Goal: Task Accomplishment & Management: Complete application form

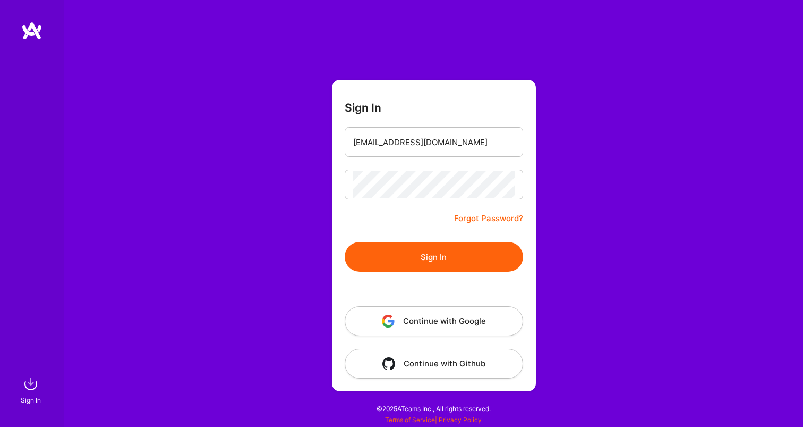
click at [412, 245] on button "Sign In" at bounding box center [434, 257] width 179 height 30
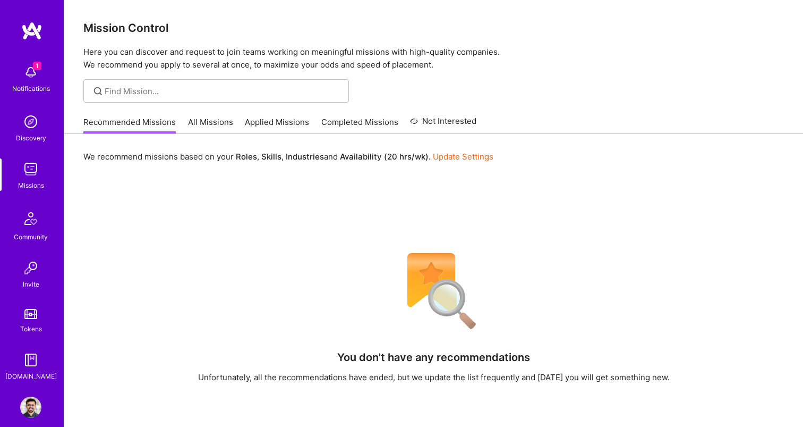
click at [207, 120] on link "All Missions" at bounding box center [210, 125] width 45 height 18
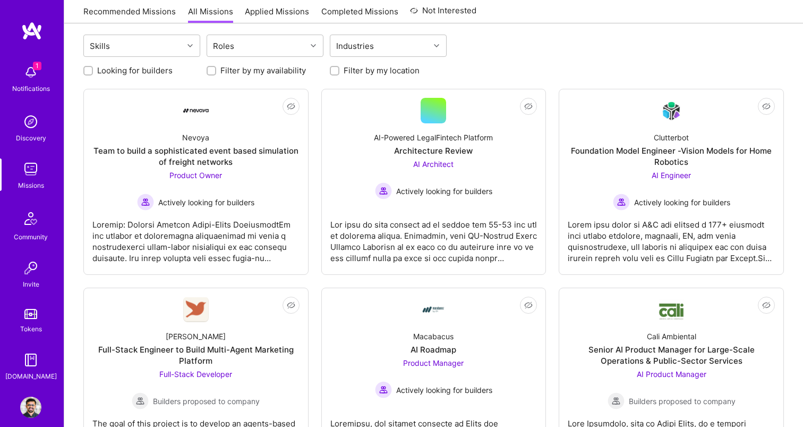
scroll to position [113, 0]
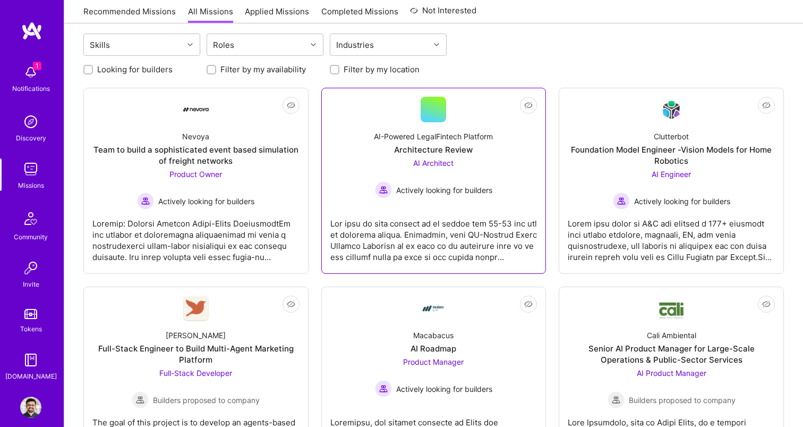
click at [439, 186] on span "Actively looking for builders" at bounding box center [444, 189] width 96 height 11
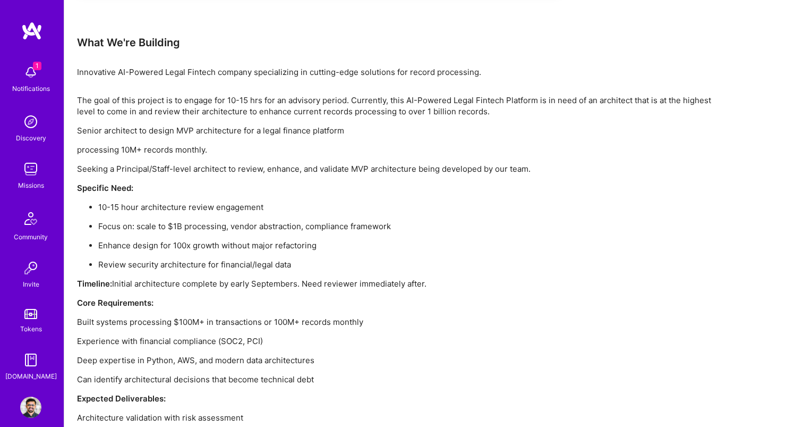
scroll to position [653, 0]
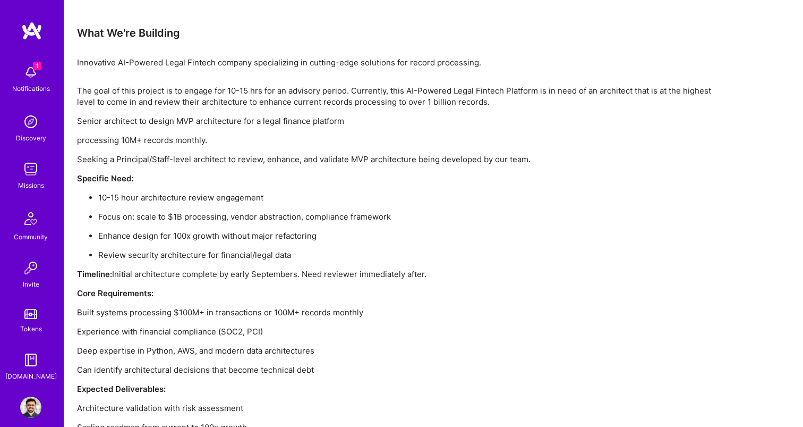
click at [29, 67] on img at bounding box center [30, 72] width 21 height 21
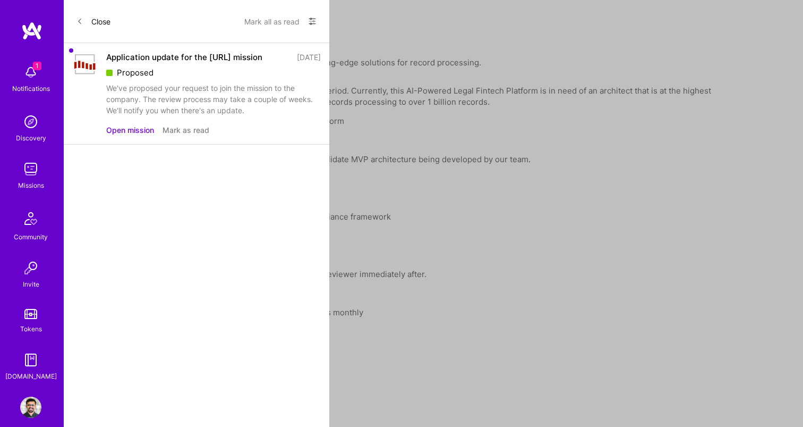
click at [132, 135] on button "Open mission" at bounding box center [130, 129] width 48 height 11
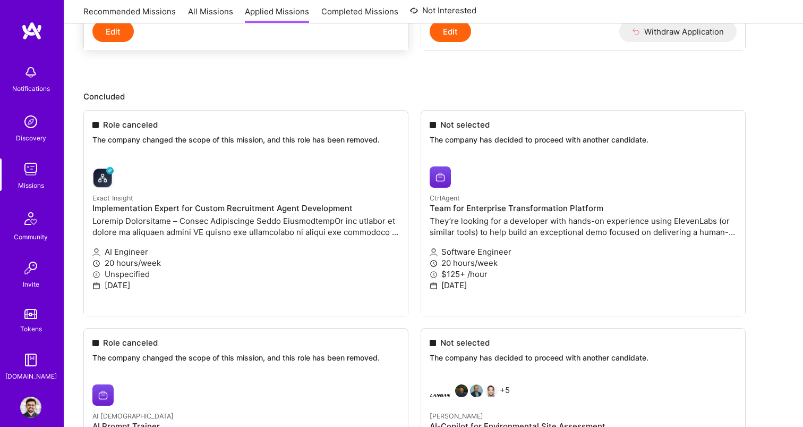
scroll to position [401, 0]
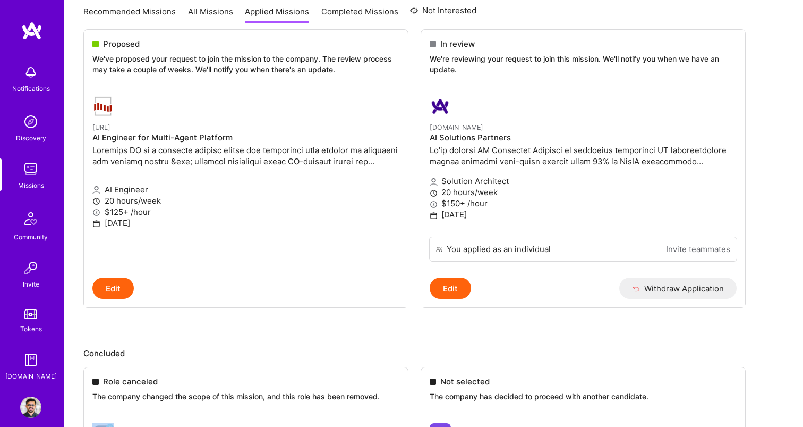
scroll to position [97, 0]
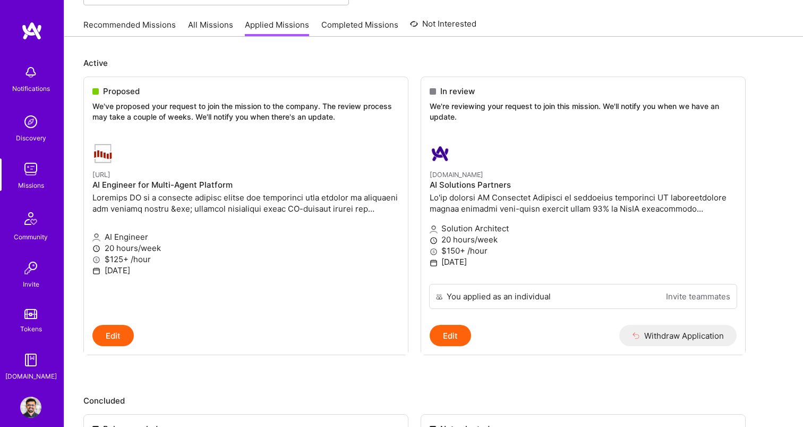
click at [27, 405] on img at bounding box center [30, 406] width 21 height 21
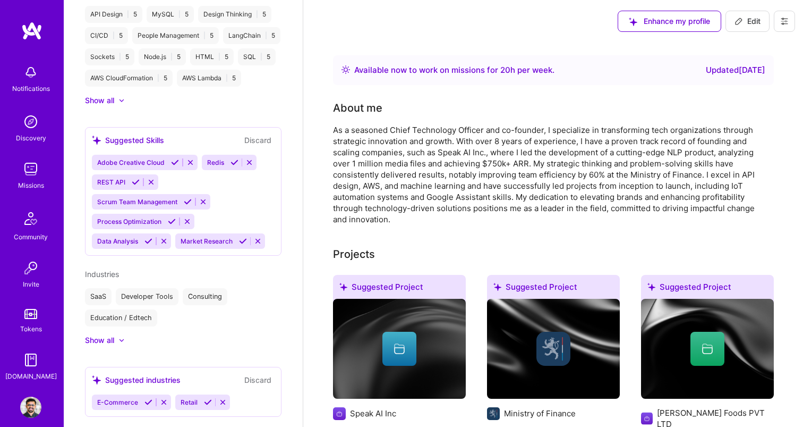
scroll to position [593, 0]
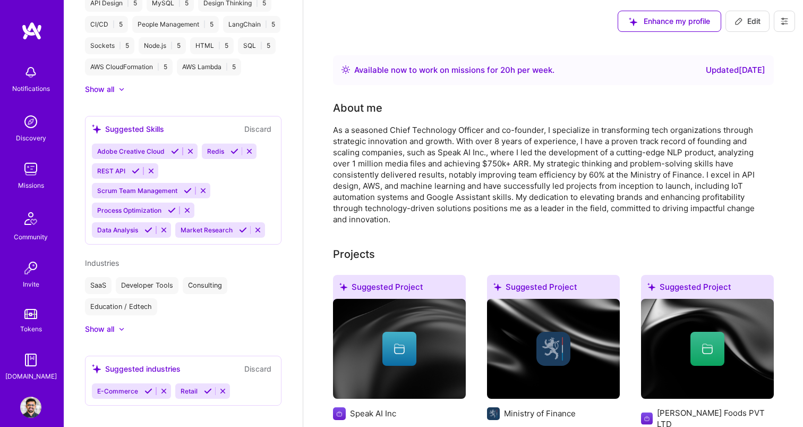
click at [109, 167] on span "REST API" at bounding box center [111, 171] width 28 height 8
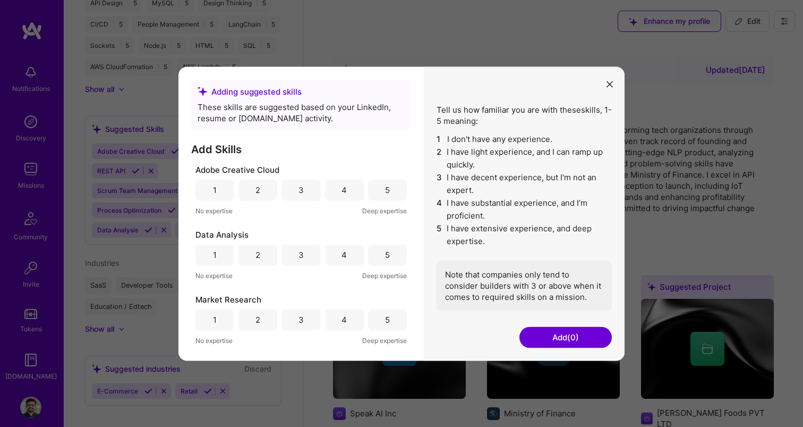
click at [345, 256] on div "4" at bounding box center [344, 254] width 39 height 21
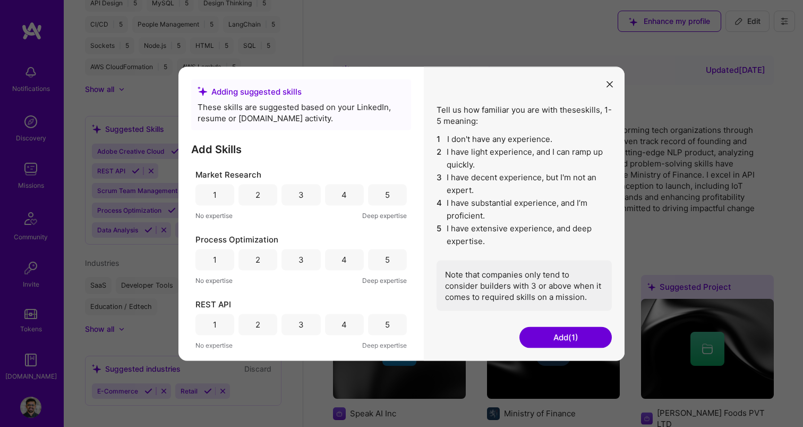
scroll to position [132, 0]
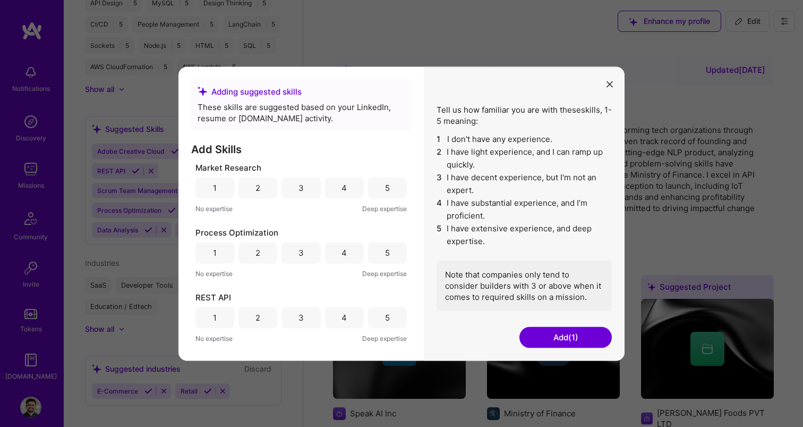
click at [342, 190] on div "4" at bounding box center [344, 187] width 5 height 11
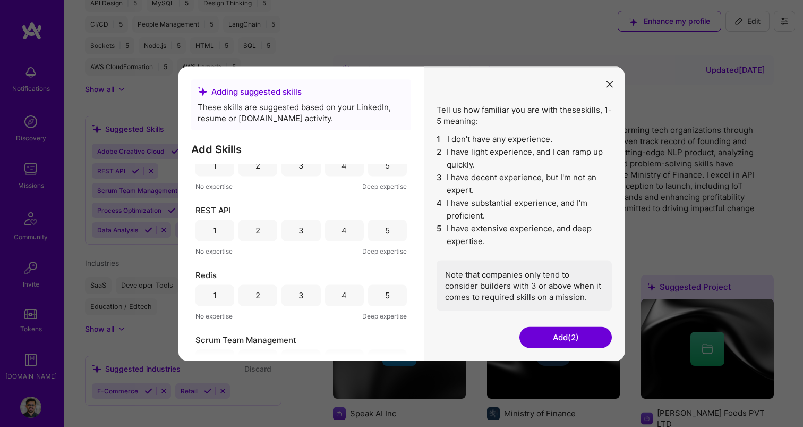
click at [379, 228] on div "5" at bounding box center [387, 229] width 39 height 21
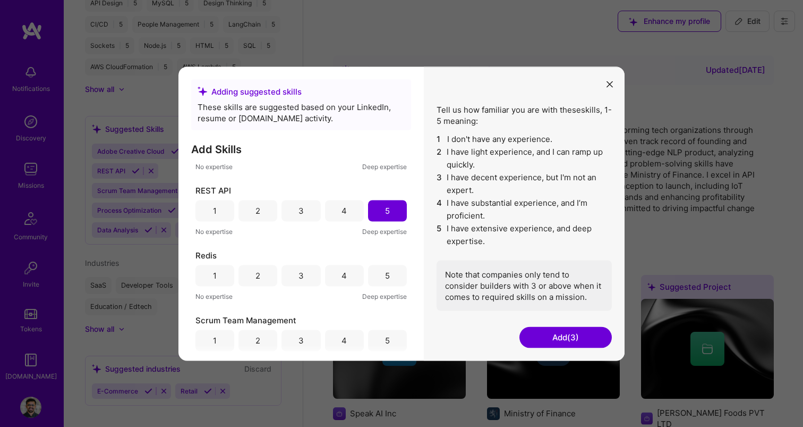
scroll to position [249, 0]
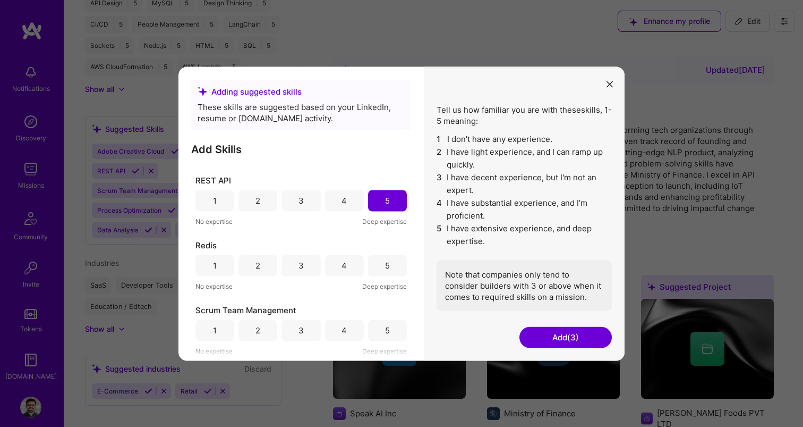
click at [334, 266] on div "4" at bounding box center [344, 264] width 39 height 21
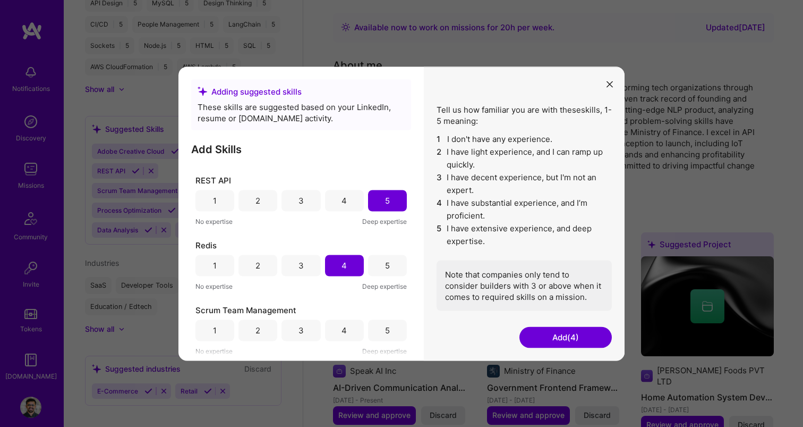
scroll to position [118, 0]
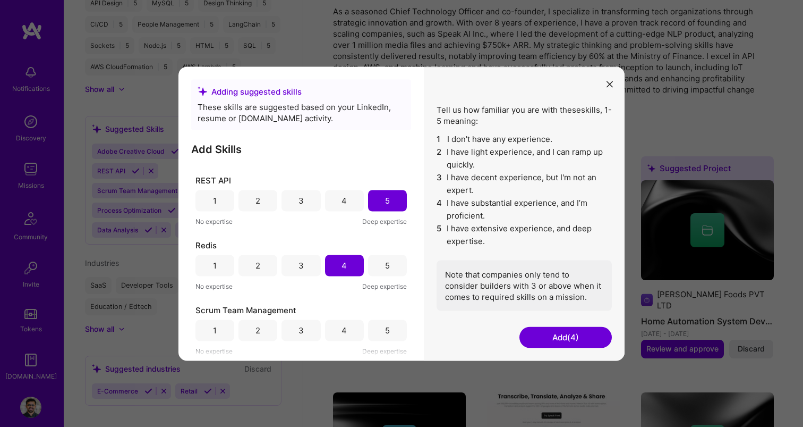
click at [372, 330] on div "5" at bounding box center [387, 329] width 39 height 21
click at [567, 345] on button "Add (5)" at bounding box center [566, 336] width 92 height 21
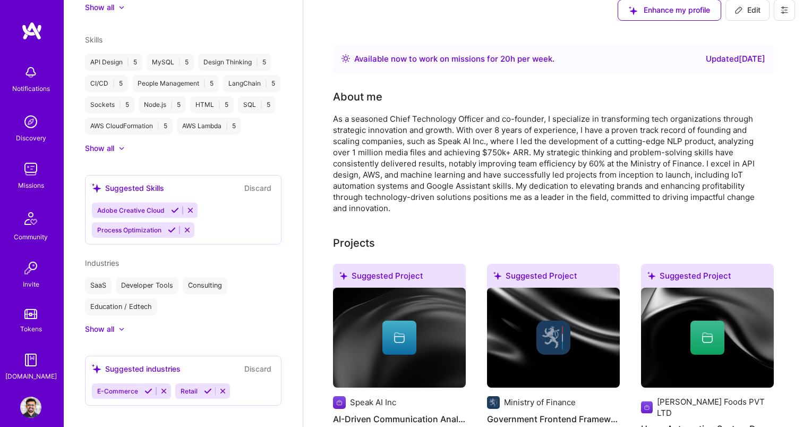
scroll to position [0, 0]
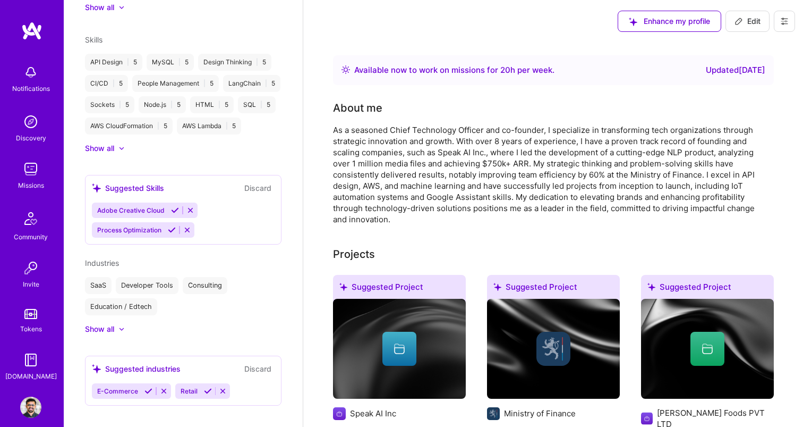
click at [668, 20] on span "Enhance my profile" at bounding box center [669, 21] width 81 height 11
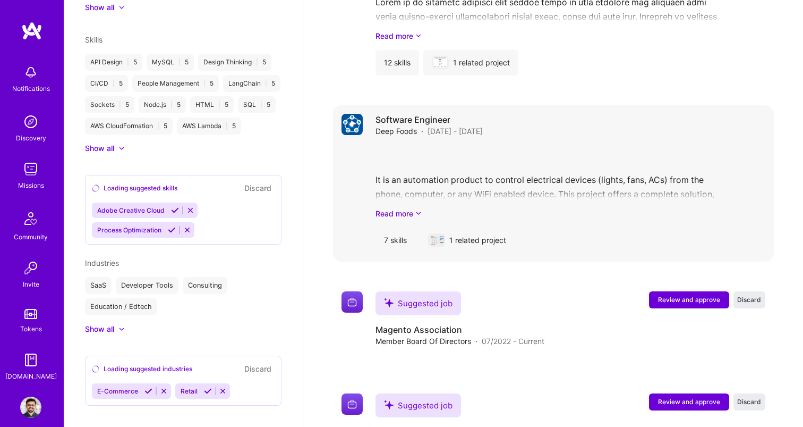
scroll to position [1156, 0]
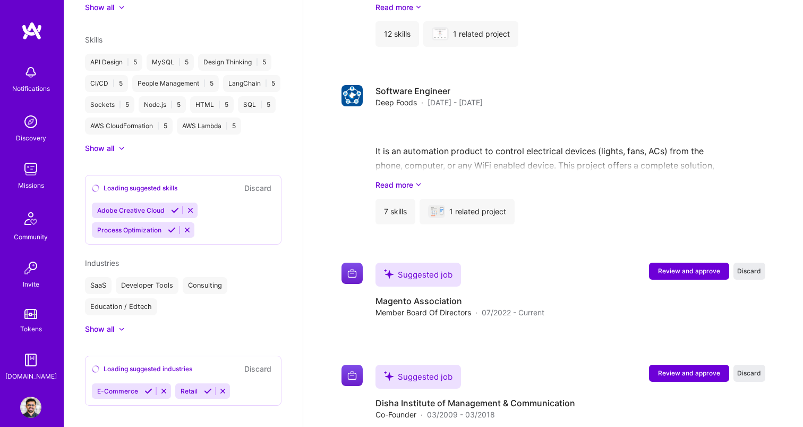
click at [57, 95] on div "Notifications" at bounding box center [31, 78] width 66 height 37
click at [22, 120] on img at bounding box center [30, 121] width 21 height 21
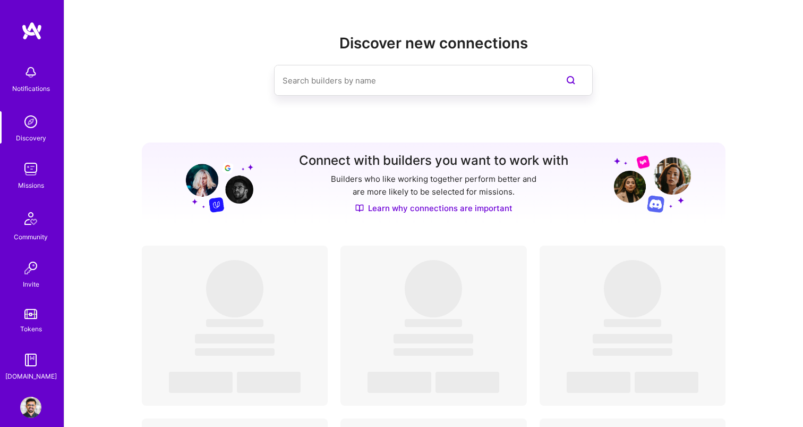
click at [28, 181] on div "Missions" at bounding box center [31, 185] width 26 height 11
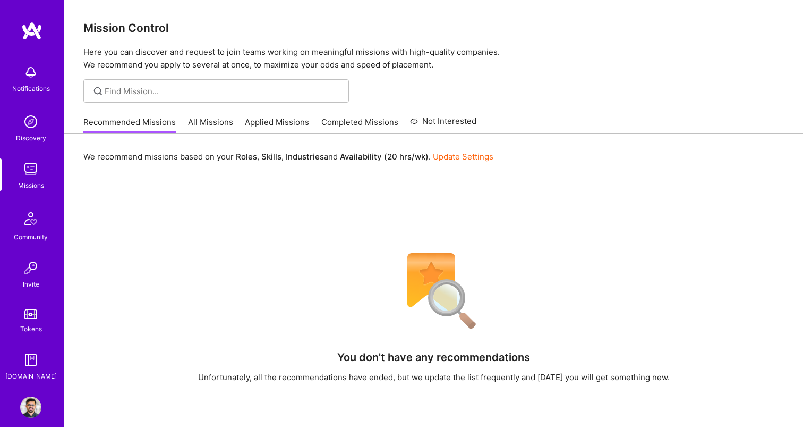
click at [28, 223] on img at bounding box center [31, 219] width 26 height 26
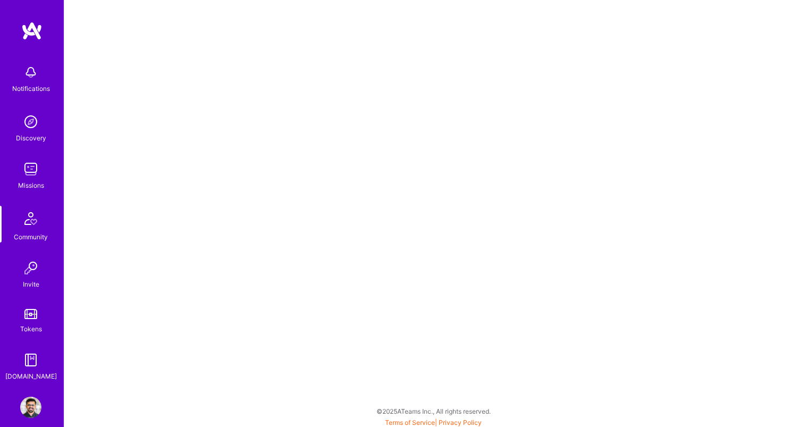
click at [28, 262] on img at bounding box center [30, 267] width 21 height 21
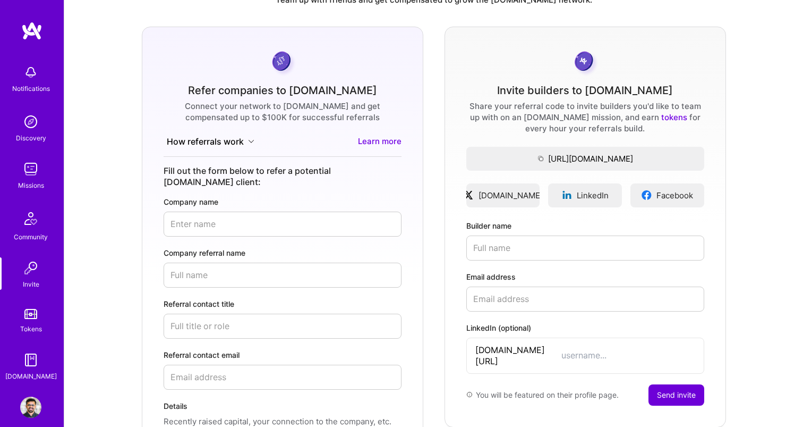
scroll to position [206, 0]
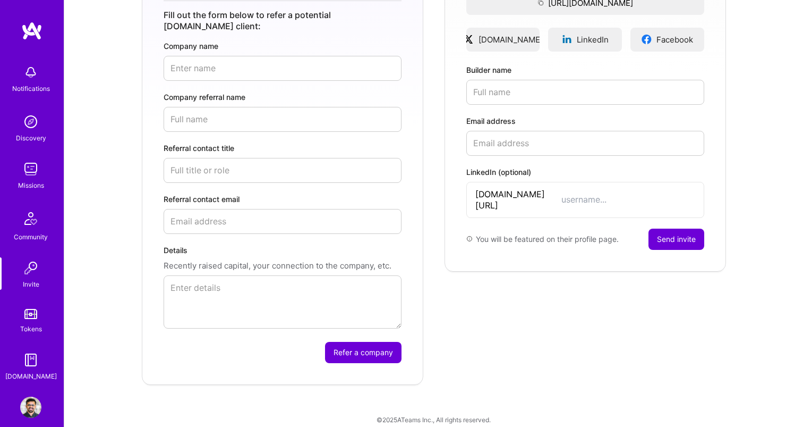
click at [38, 404] on img at bounding box center [30, 406] width 21 height 21
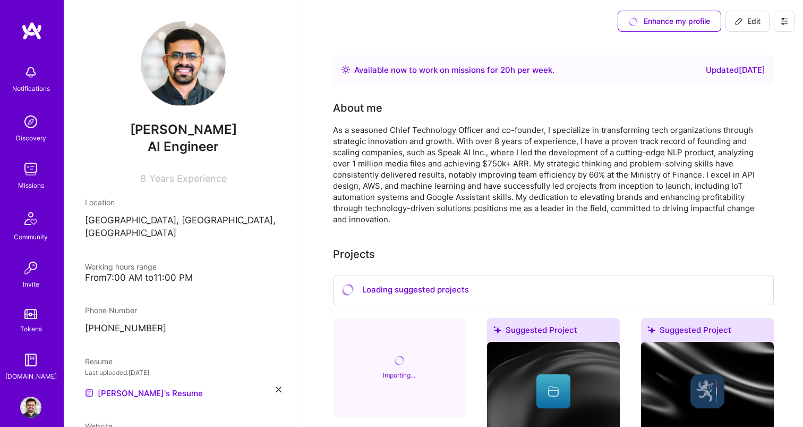
click at [30, 80] on img at bounding box center [30, 72] width 21 height 21
click at [28, 120] on img at bounding box center [30, 121] width 21 height 21
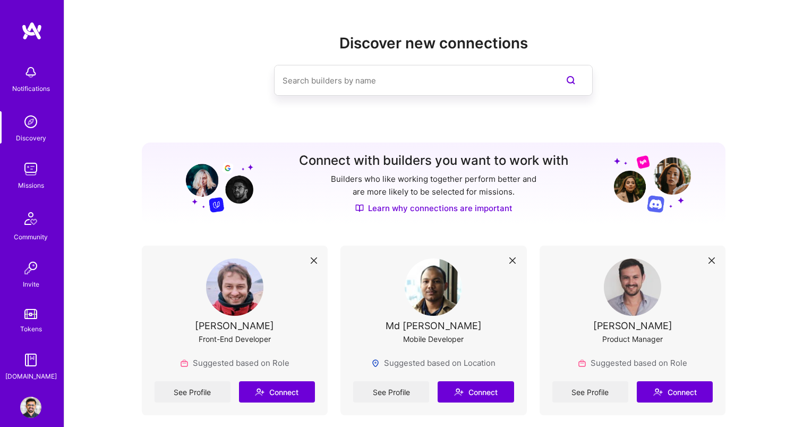
click at [29, 164] on img at bounding box center [30, 168] width 21 height 21
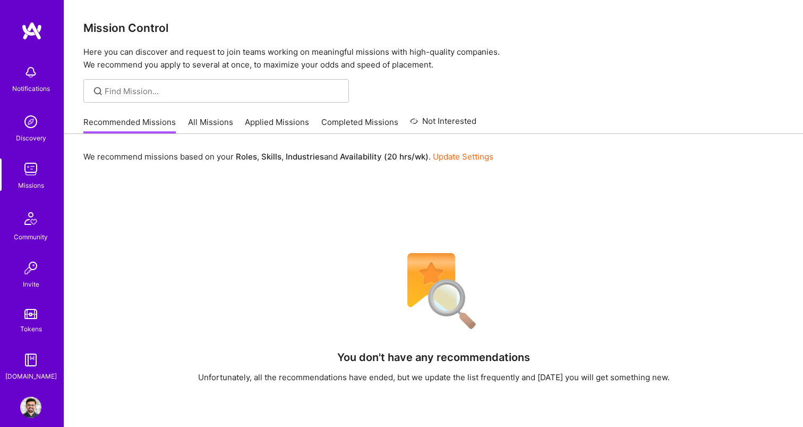
click at [267, 119] on link "Applied Missions" at bounding box center [277, 125] width 64 height 18
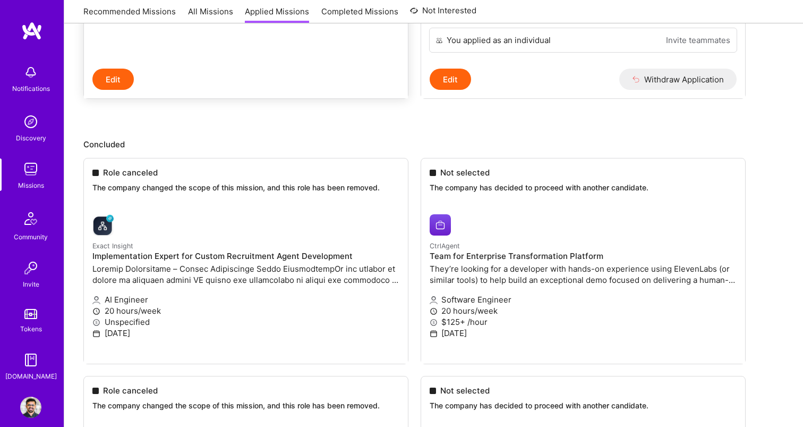
scroll to position [362, 0]
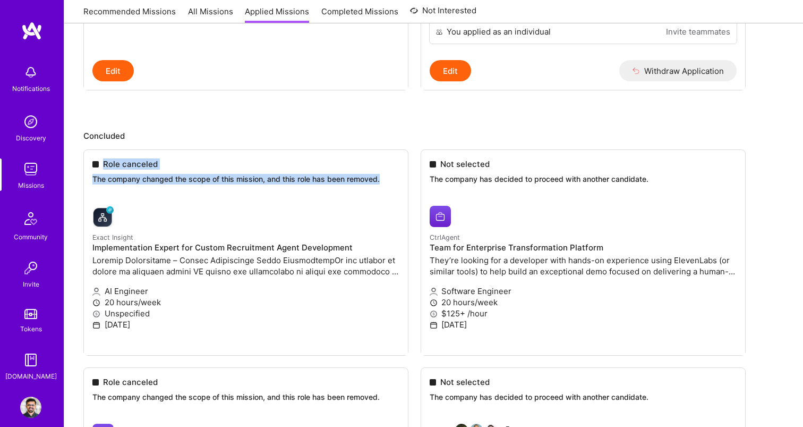
drag, startPoint x: 103, startPoint y: 163, endPoint x: 384, endPoint y: 184, distance: 282.4
copy div "Role canceled The company changed the scope of this mission, and this role has …"
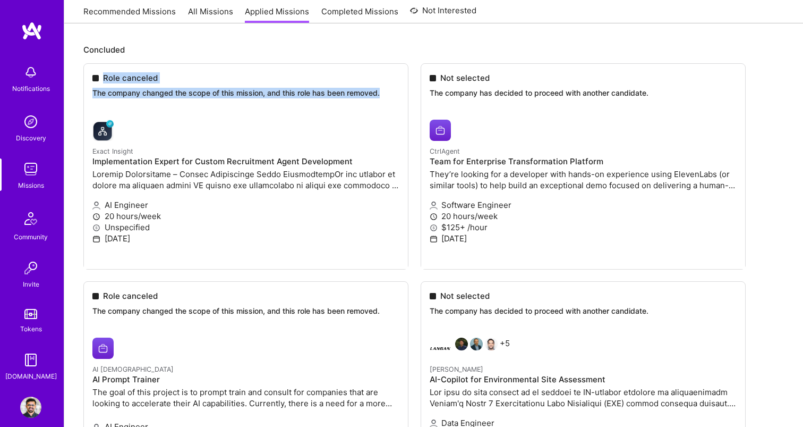
scroll to position [444, 0]
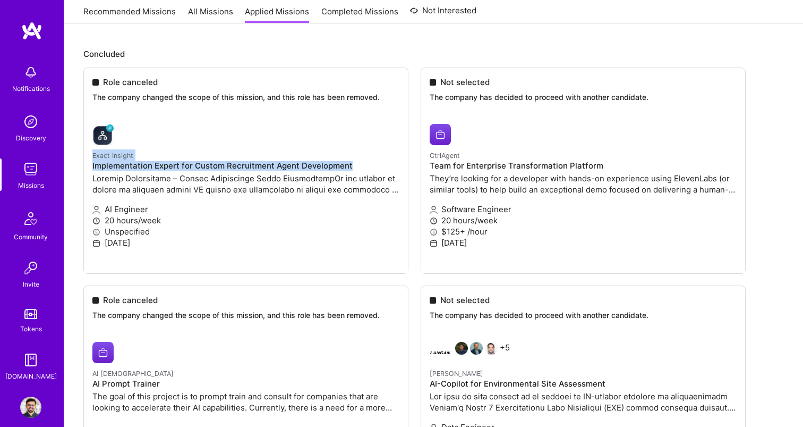
copy div "Exact Insight Implementation Expert for Custom Recruitment Agent Development"
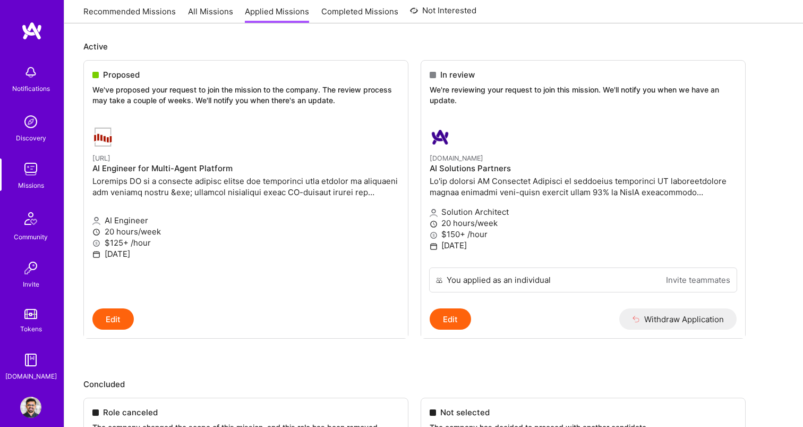
scroll to position [44, 0]
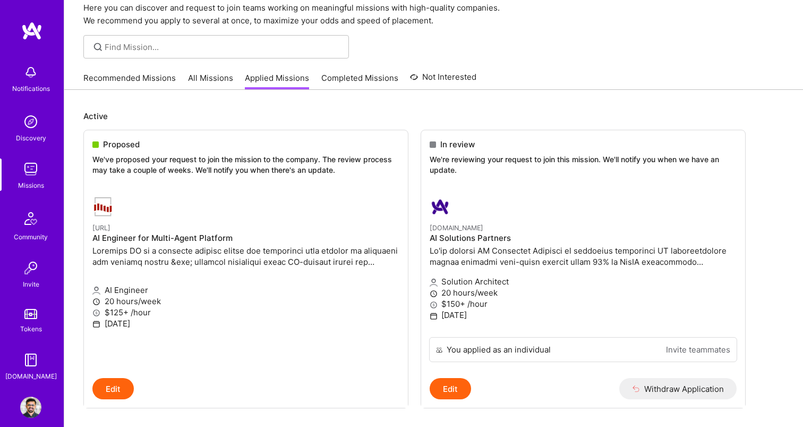
click at [26, 164] on img at bounding box center [30, 168] width 21 height 21
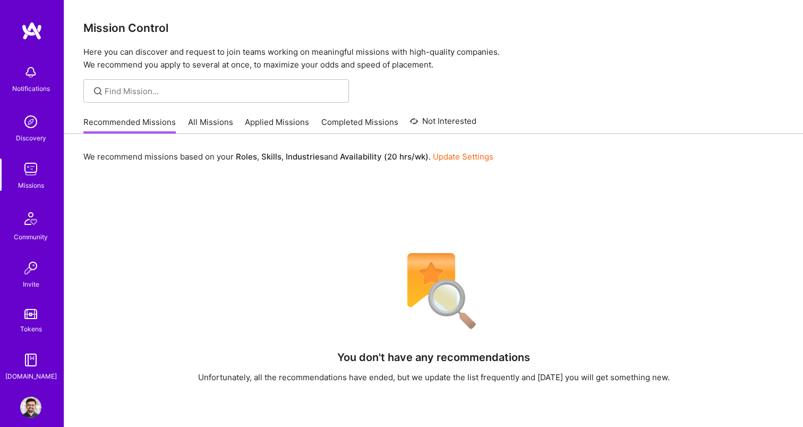
click at [257, 125] on link "Applied Missions" at bounding box center [277, 125] width 64 height 18
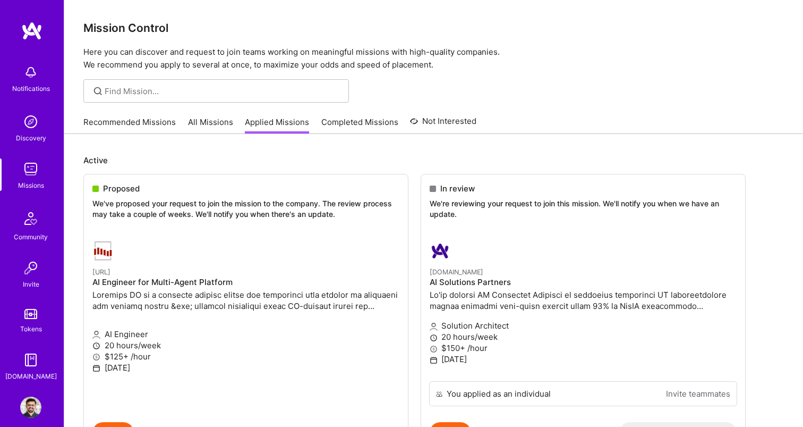
click at [215, 122] on link "All Missions" at bounding box center [210, 125] width 45 height 18
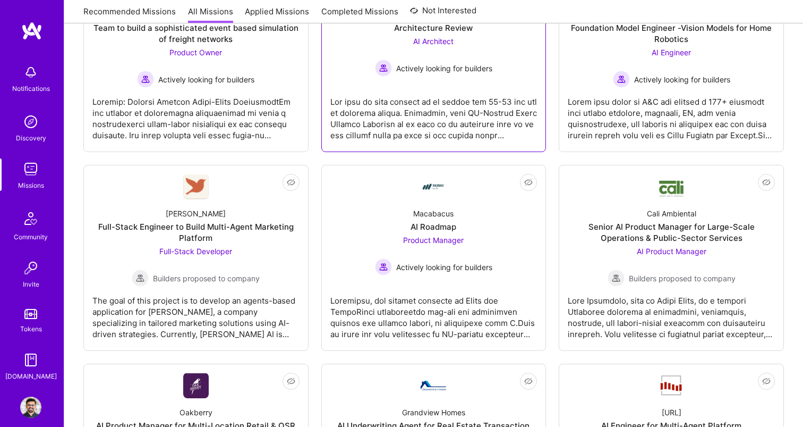
scroll to position [236, 0]
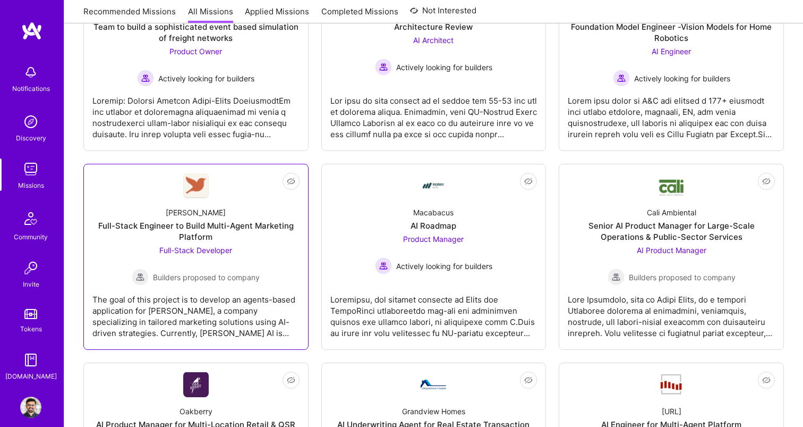
click at [239, 270] on div "Builders proposed to company" at bounding box center [196, 276] width 128 height 17
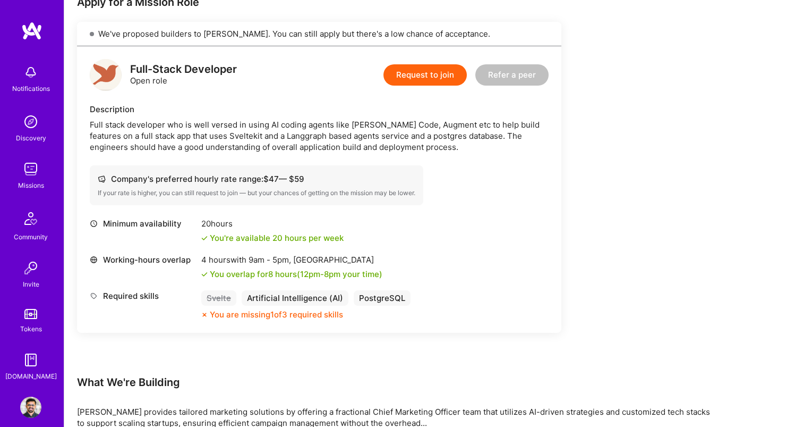
scroll to position [324, 0]
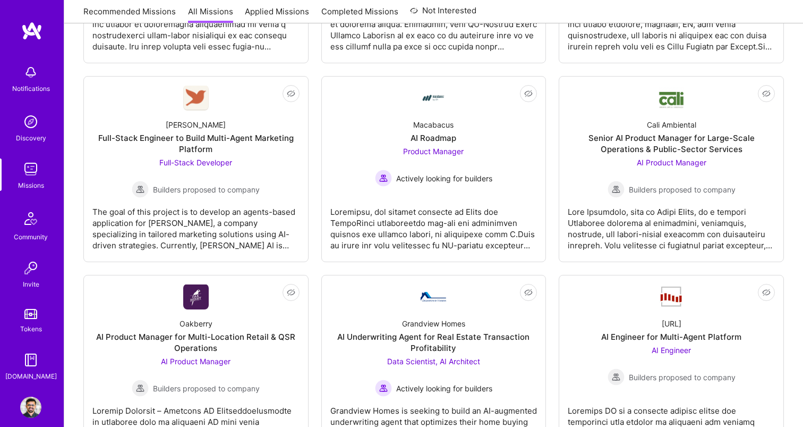
scroll to position [236, 0]
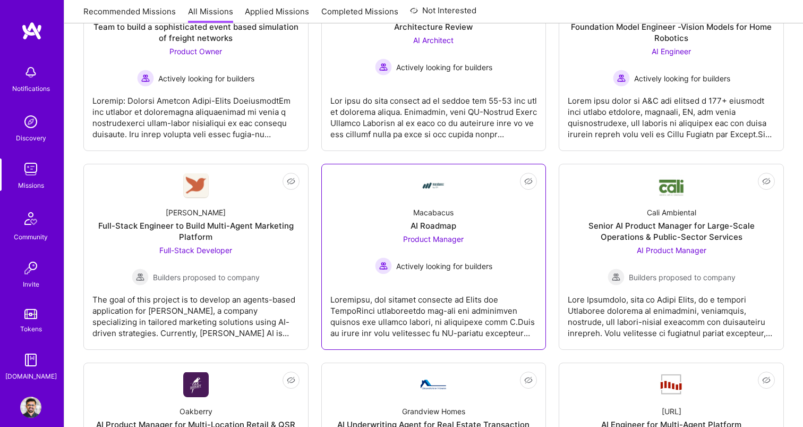
click at [420, 235] on span "Product Manager" at bounding box center [433, 238] width 61 height 9
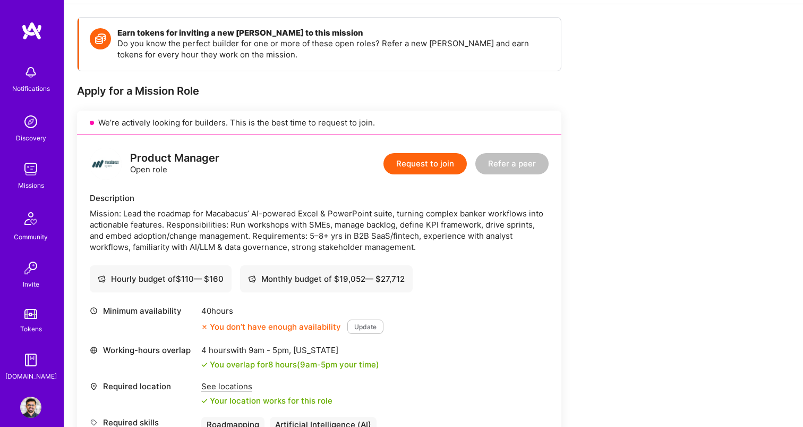
scroll to position [141, 0]
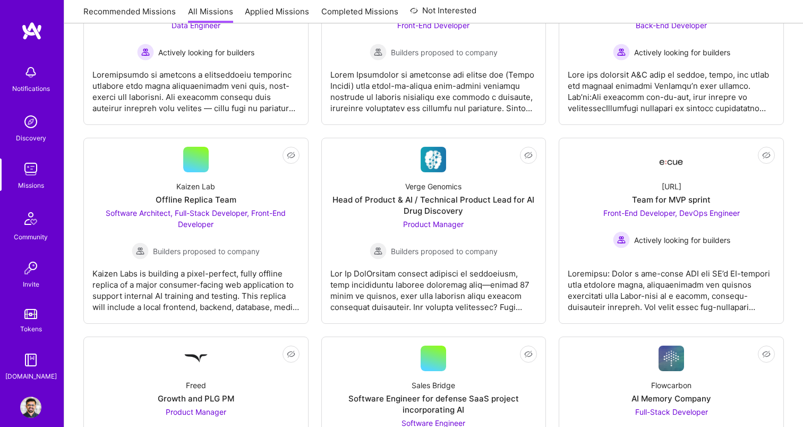
scroll to position [1660, 0]
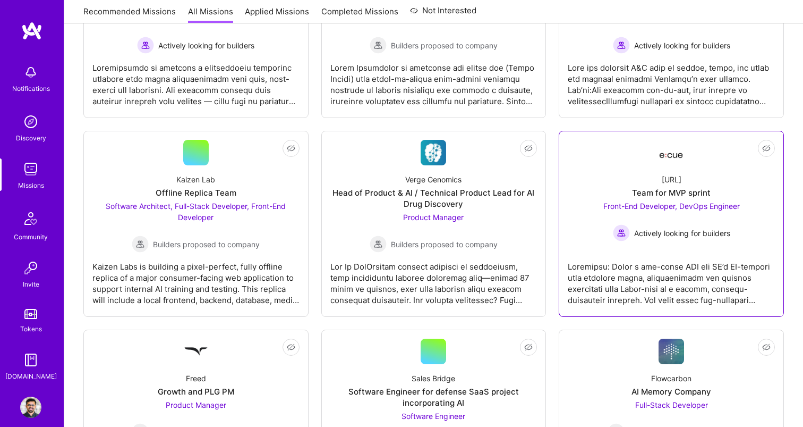
click at [664, 287] on div at bounding box center [671, 278] width 207 height 53
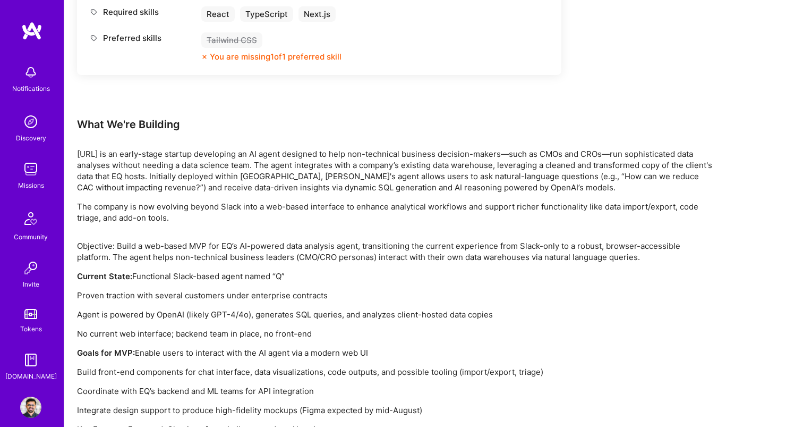
scroll to position [927, 0]
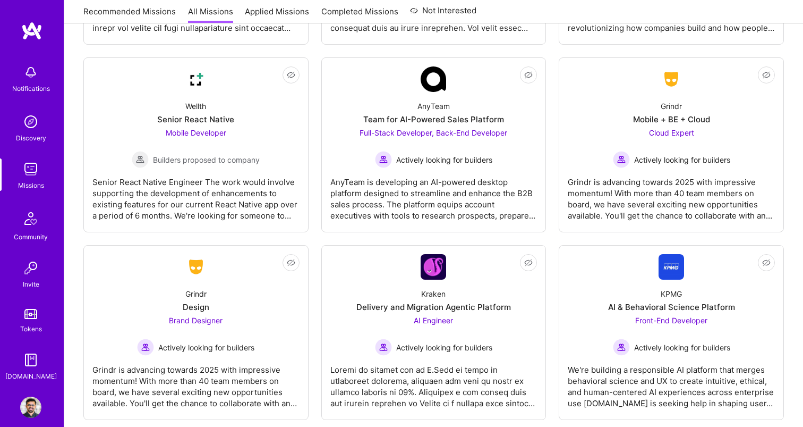
scroll to position [2788, 0]
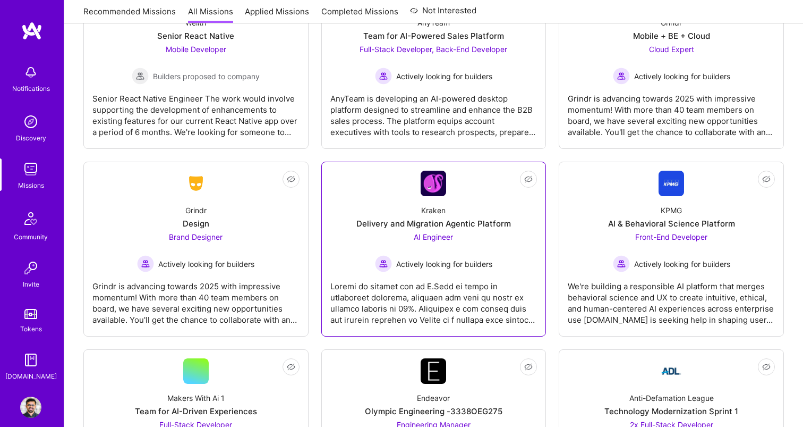
click at [409, 318] on div at bounding box center [433, 298] width 207 height 53
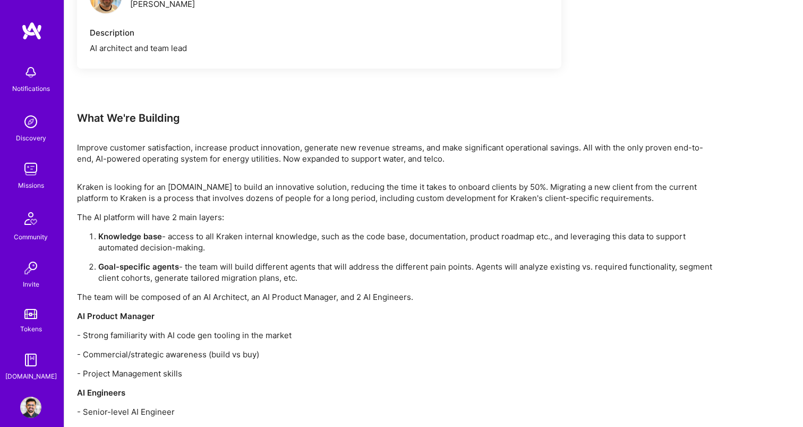
scroll to position [1003, 0]
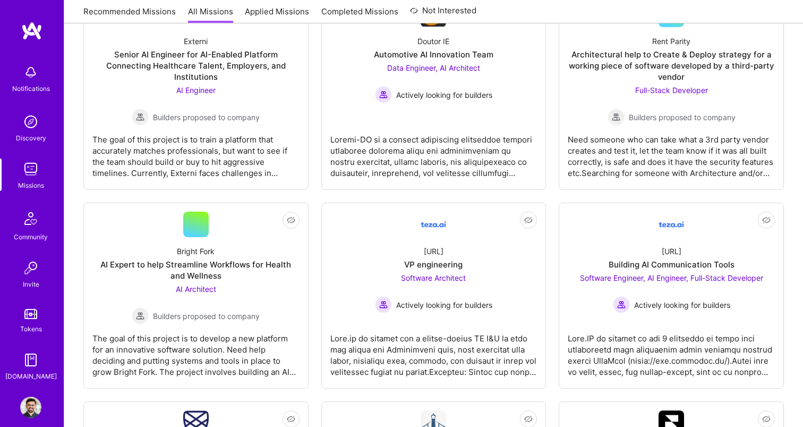
scroll to position [2788, 0]
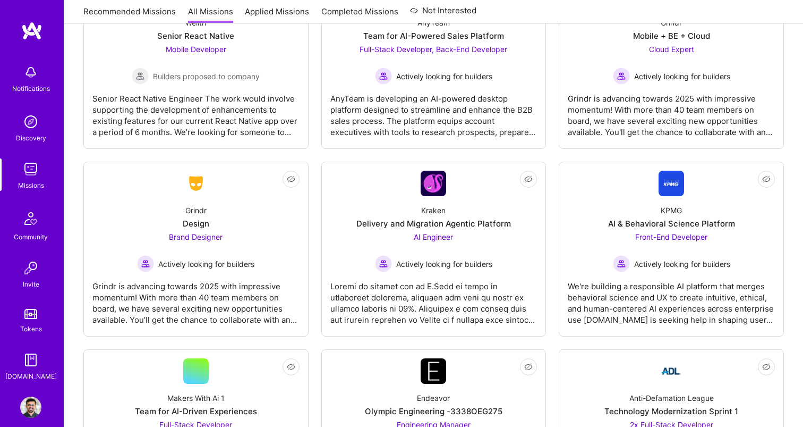
click at [409, 318] on div at bounding box center [433, 298] width 207 height 53
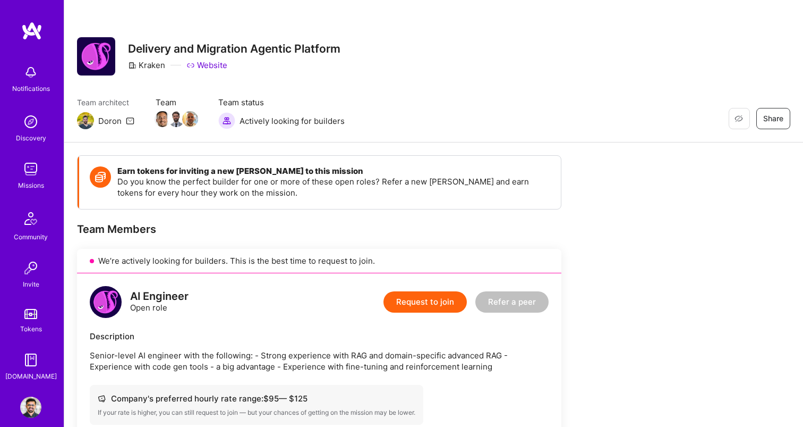
click at [131, 122] on icon at bounding box center [130, 120] width 9 height 9
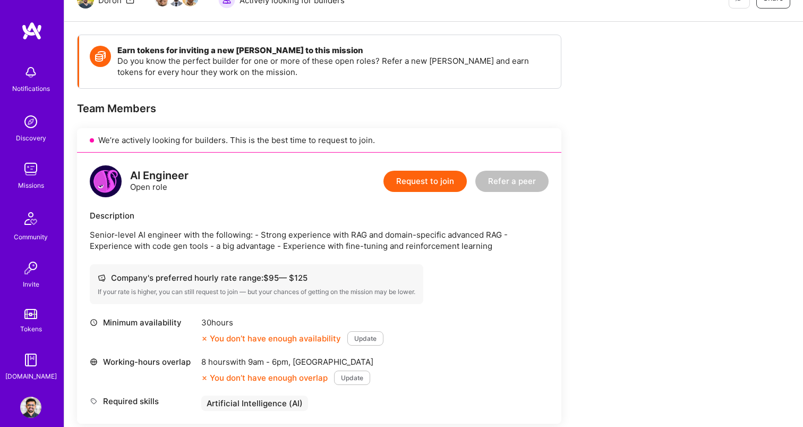
scroll to position [169, 0]
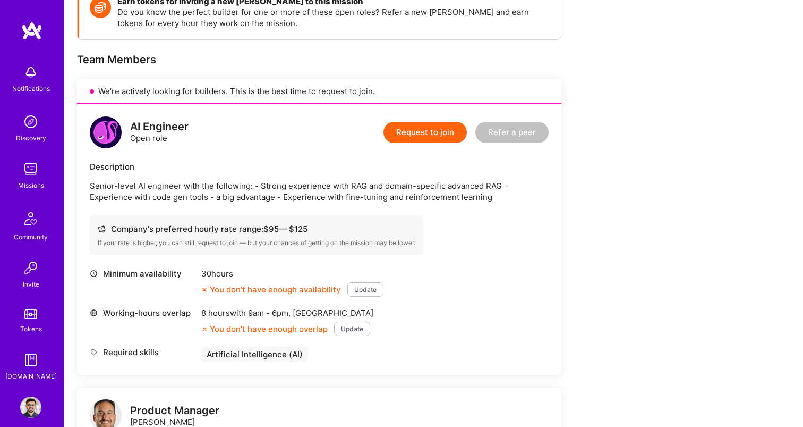
click at [90, 188] on p "Senior-level AI engineer with the following: - Strong experience with RAG and d…" at bounding box center [319, 191] width 459 height 22
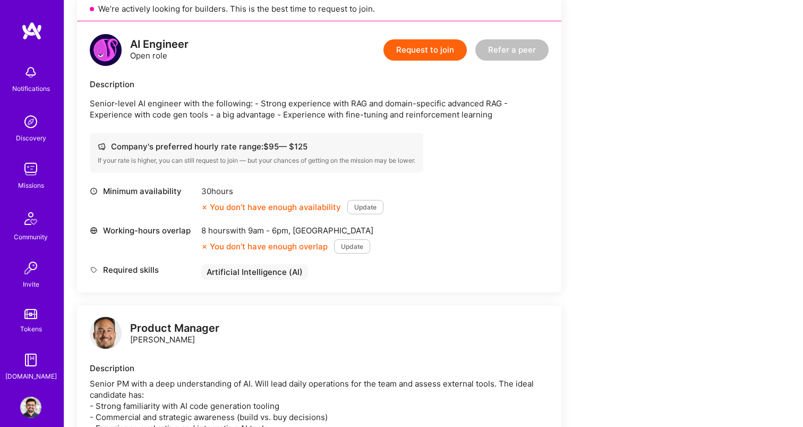
scroll to position [189, 0]
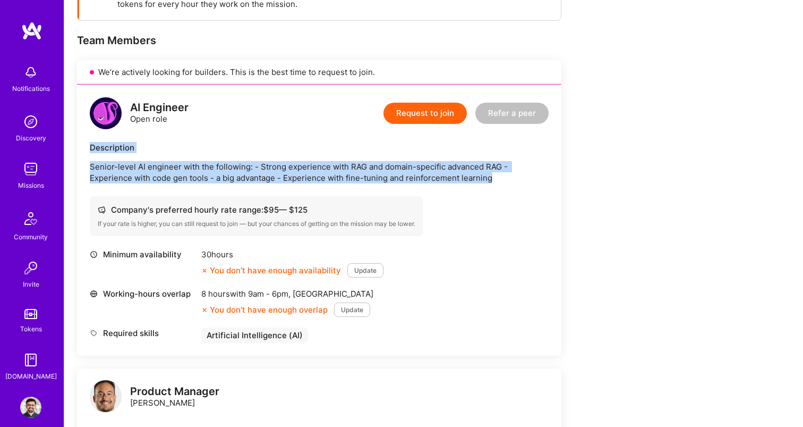
drag, startPoint x: 87, startPoint y: 144, endPoint x: 533, endPoint y: 199, distance: 449.2
click at [533, 199] on div "AI Engineer Open role Request to join Refer a peer Description Senior-level AI …" at bounding box center [319, 219] width 485 height 271
copy div "Description Senior-level AI engineer with the following: - Strong experience wi…"
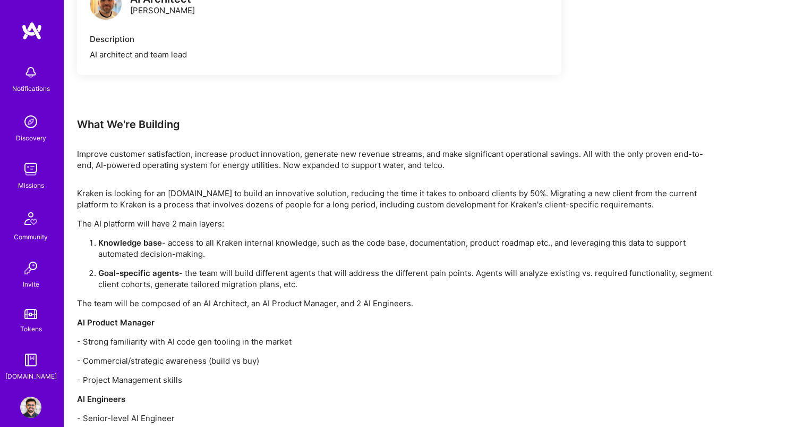
scroll to position [918, 0]
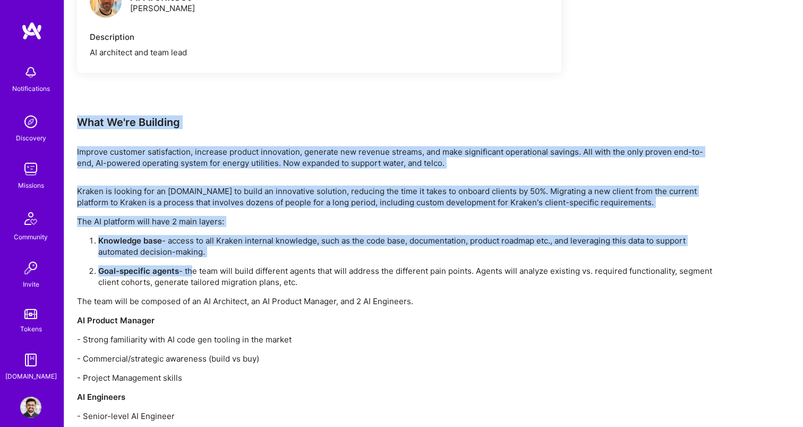
drag, startPoint x: 77, startPoint y: 119, endPoint x: 192, endPoint y: 272, distance: 191.6
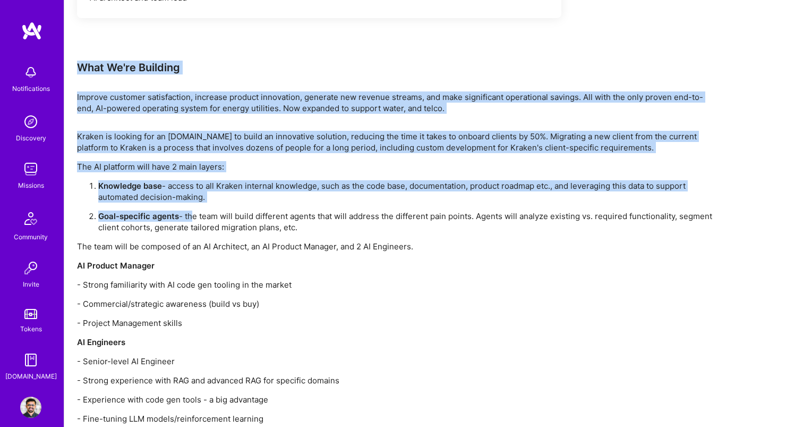
scroll to position [1003, 0]
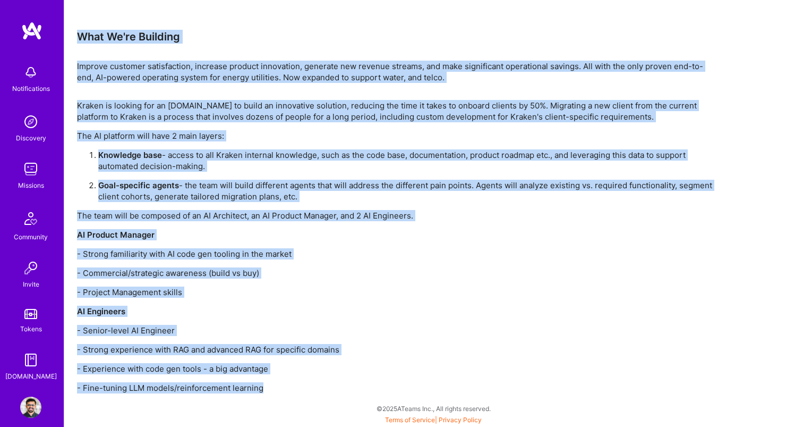
click at [265, 391] on p "- Fine-tuning LLM models/reinforcement learning" at bounding box center [396, 387] width 638 height 11
copy div "What We're Building Improve customer satisfaction, increase product innovation,…"
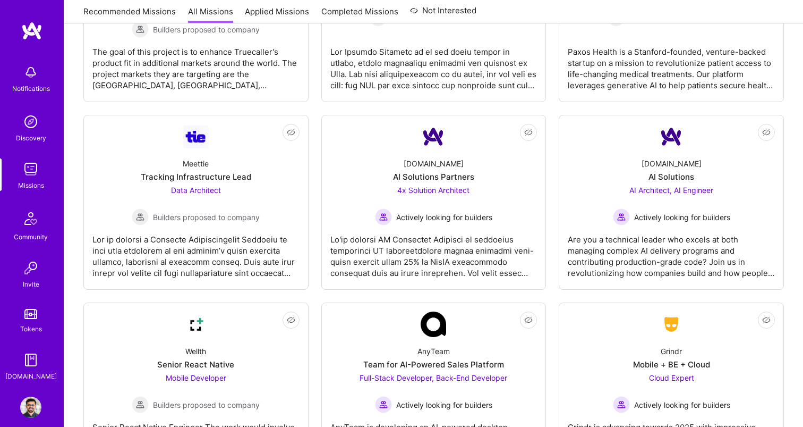
scroll to position [2466, 0]
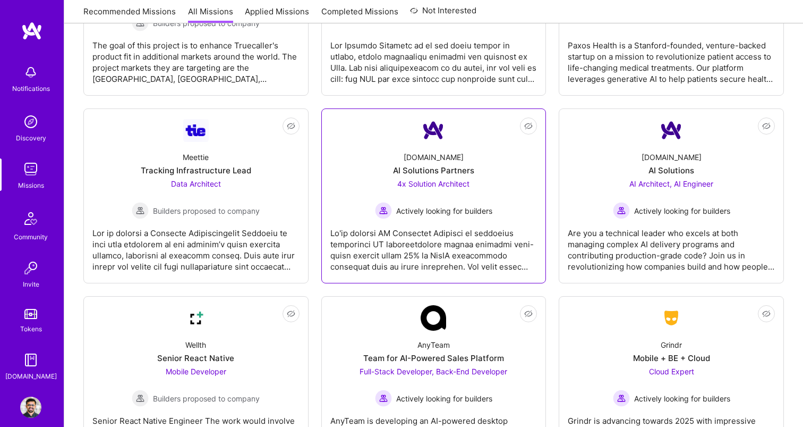
click at [429, 168] on div "AI Solutions Partners" at bounding box center [433, 170] width 81 height 11
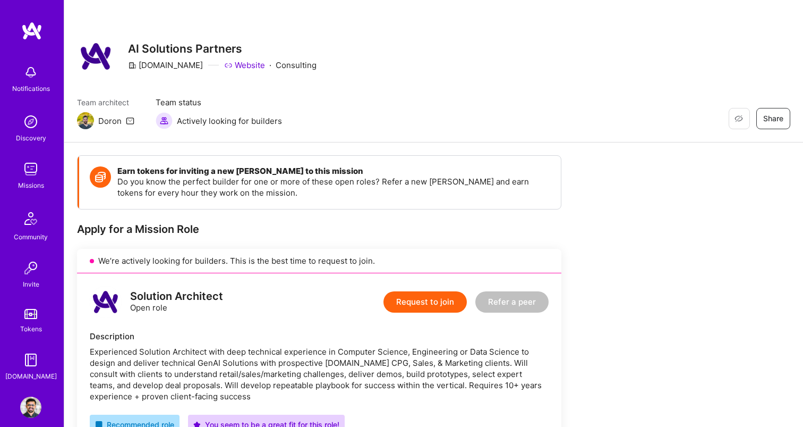
click at [132, 122] on icon at bounding box center [130, 120] width 9 height 9
click at [29, 190] on div "Missions" at bounding box center [31, 185] width 26 height 11
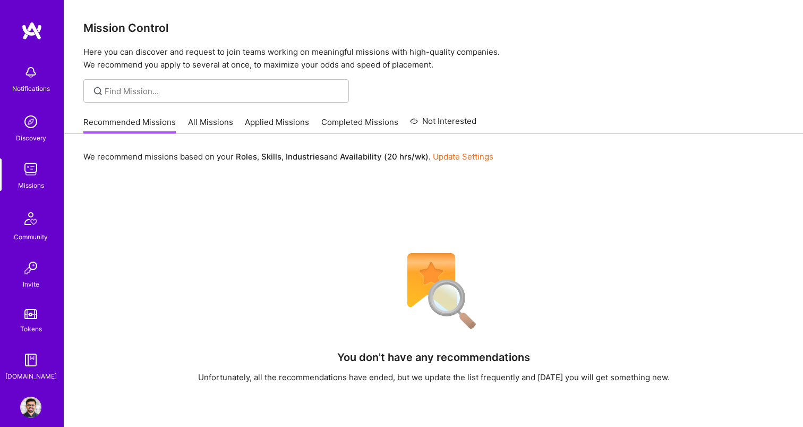
click at [274, 122] on link "Applied Missions" at bounding box center [277, 125] width 64 height 18
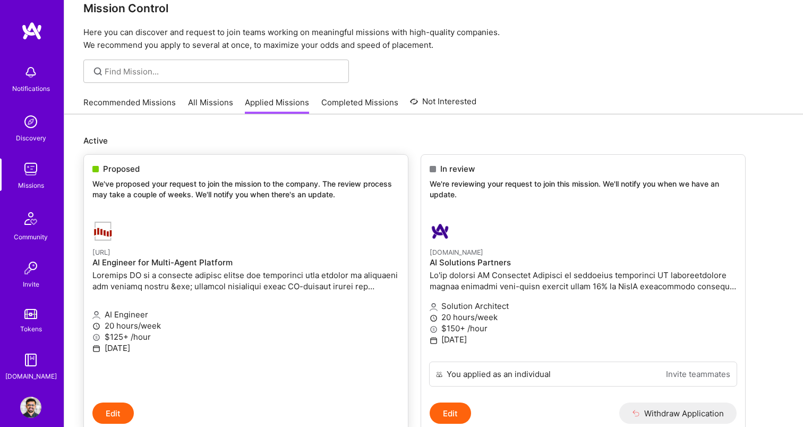
scroll to position [22, 0]
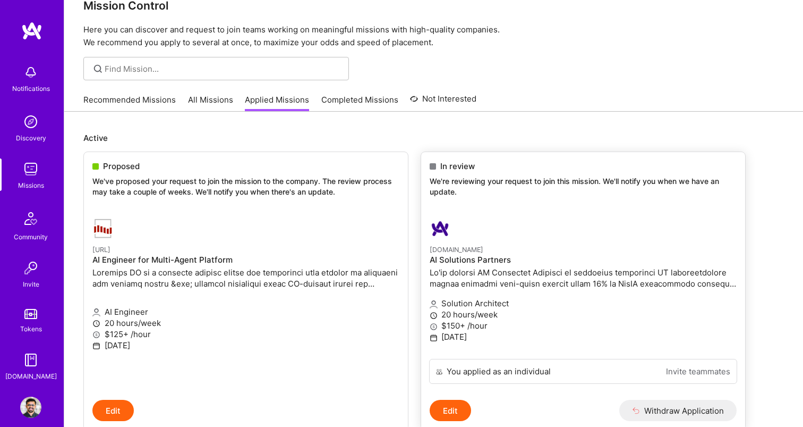
click at [525, 240] on link "A.Team AI Solutions Partners Solution Architect 20 hours/week $150+ /hour June …" at bounding box center [583, 283] width 324 height 149
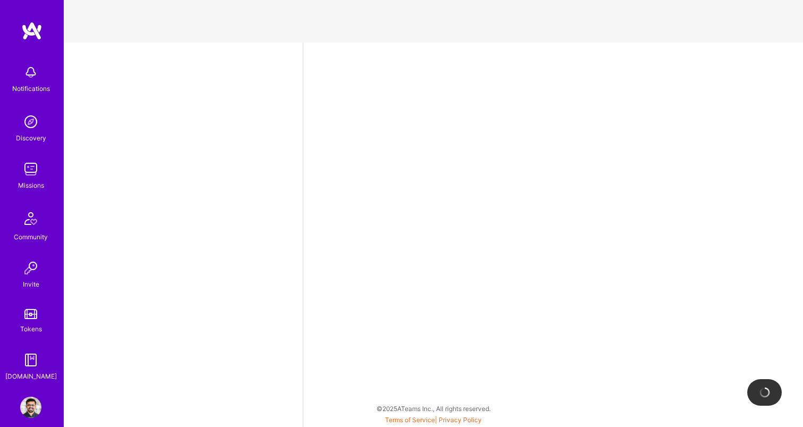
select select "CA"
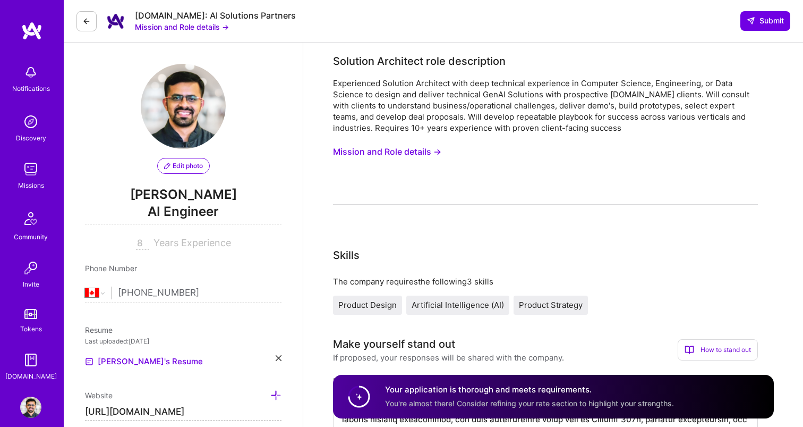
click at [180, 15] on div "A.Team: AI Solutions Partners" at bounding box center [215, 15] width 161 height 11
copy div "A.Team: AI Solutions Partners"
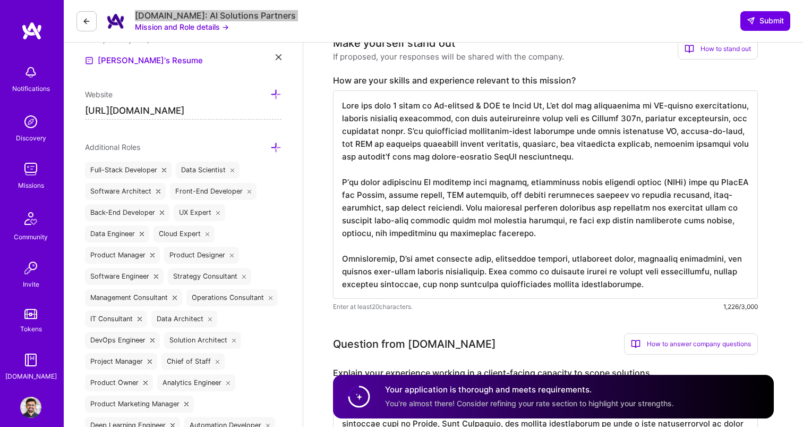
scroll to position [1, 0]
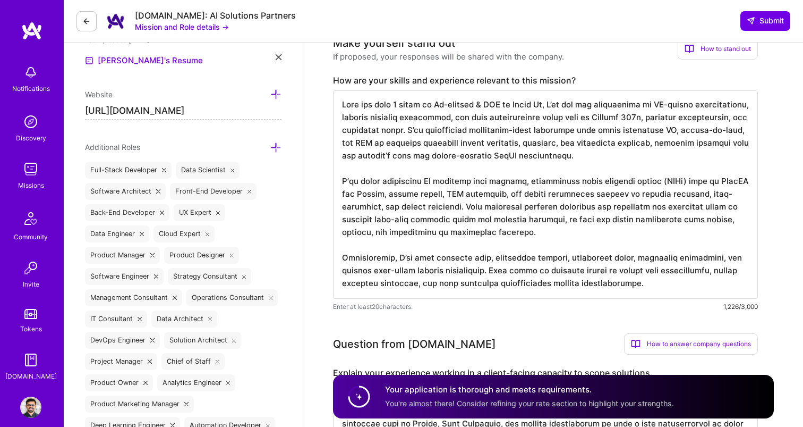
click at [409, 74] on div "Make yourself stand out If proposed, your responses will be shared with the com…" at bounding box center [545, 173] width 425 height 277
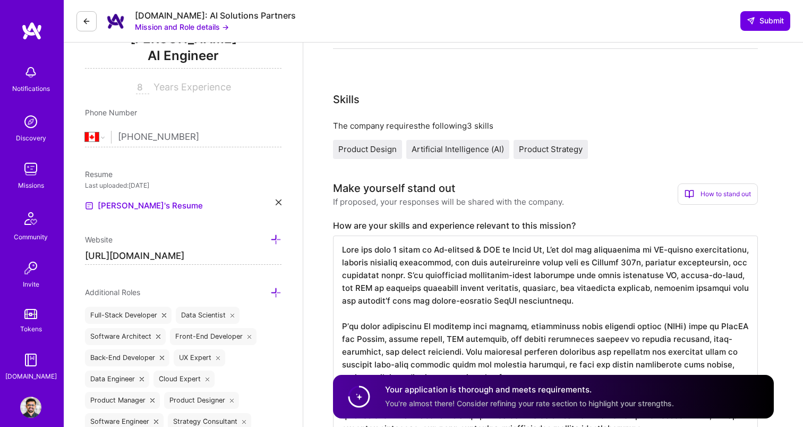
scroll to position [63, 0]
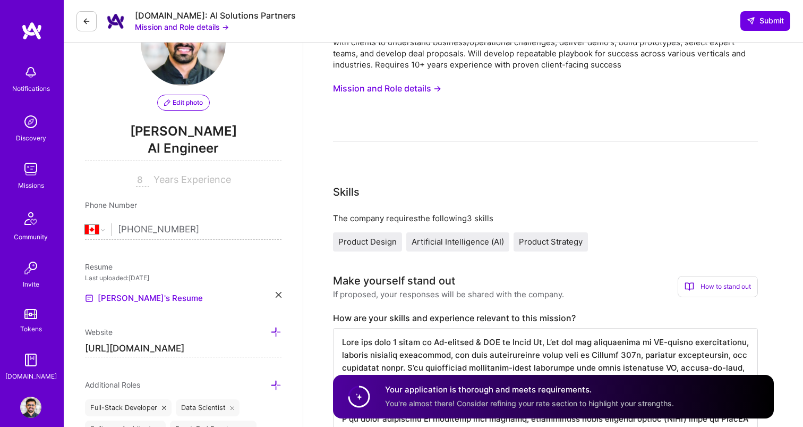
click at [389, 87] on button "Mission and Role details →" at bounding box center [387, 89] width 108 height 20
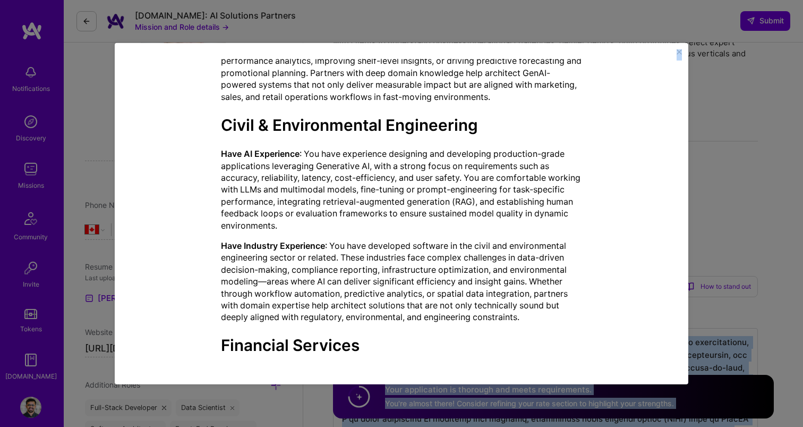
scroll to position [1138, 0]
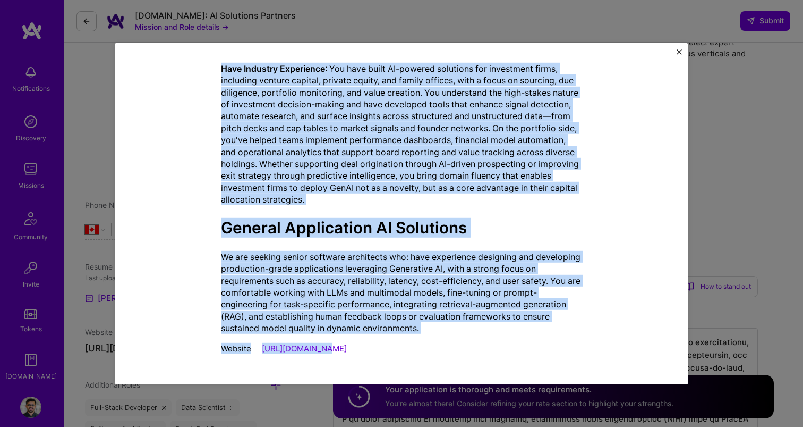
drag, startPoint x: 220, startPoint y: 122, endPoint x: 509, endPoint y: 358, distance: 372.7
copy div "Solution Architect role description Experienced Solution Architect with deep te…"
click at [679, 50] on img "Close" at bounding box center [679, 51] width 5 height 5
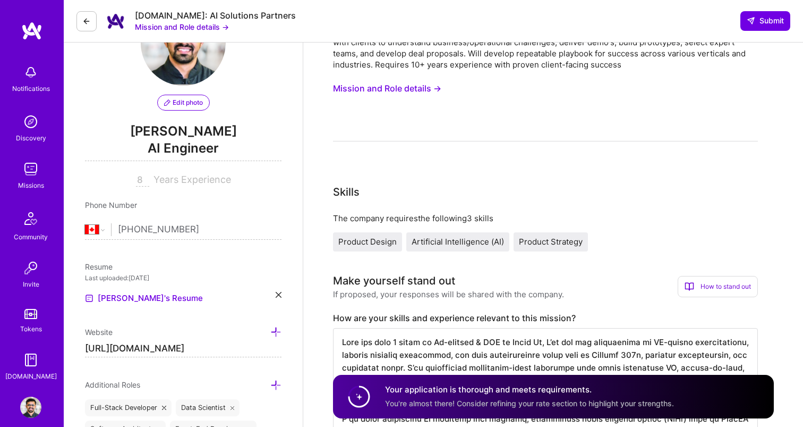
scroll to position [0, 0]
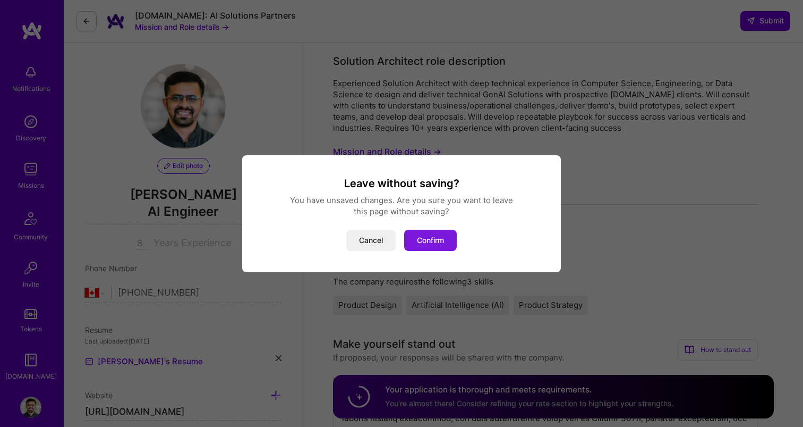
click at [415, 238] on button "Confirm" at bounding box center [430, 240] width 53 height 21
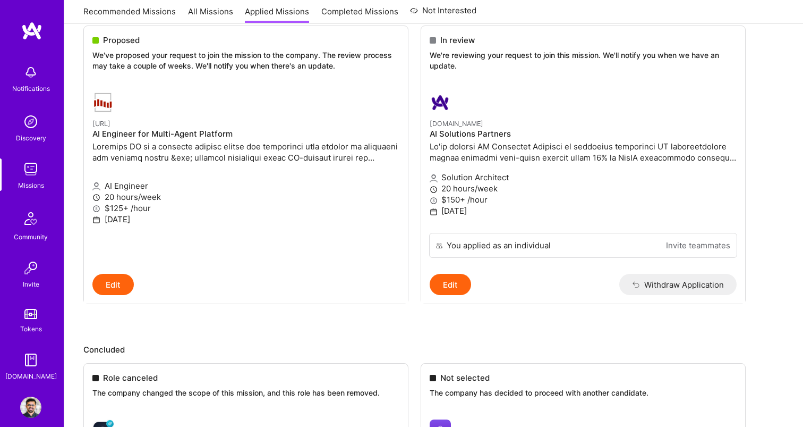
scroll to position [291, 0]
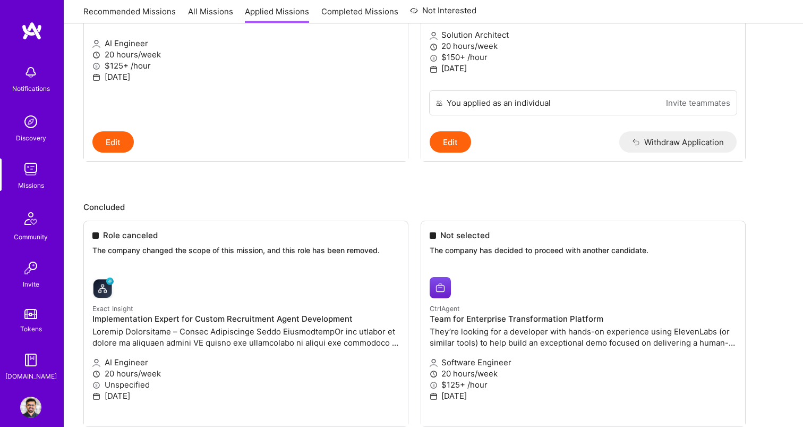
click at [26, 230] on img at bounding box center [31, 219] width 26 height 26
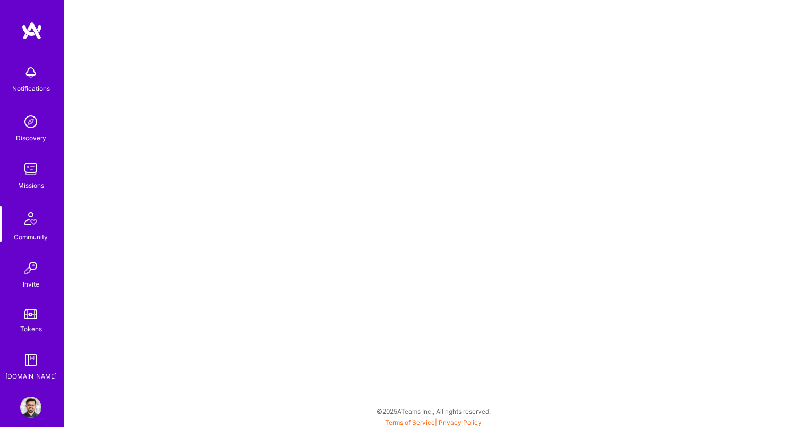
click at [31, 190] on div "Missions" at bounding box center [31, 185] width 26 height 11
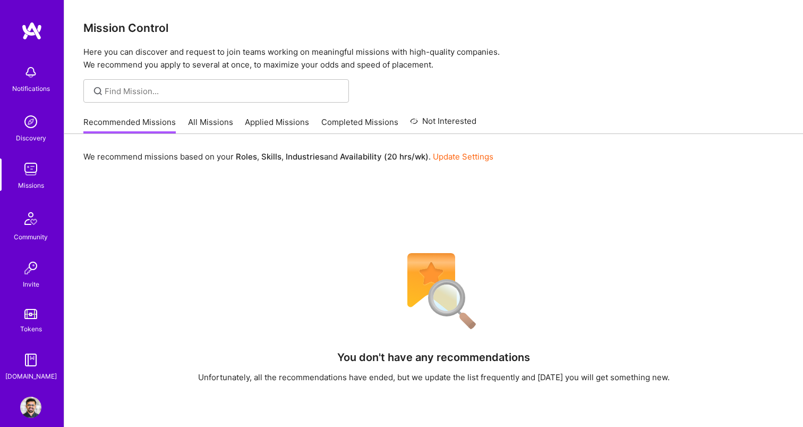
click at [30, 127] on img at bounding box center [30, 121] width 21 height 21
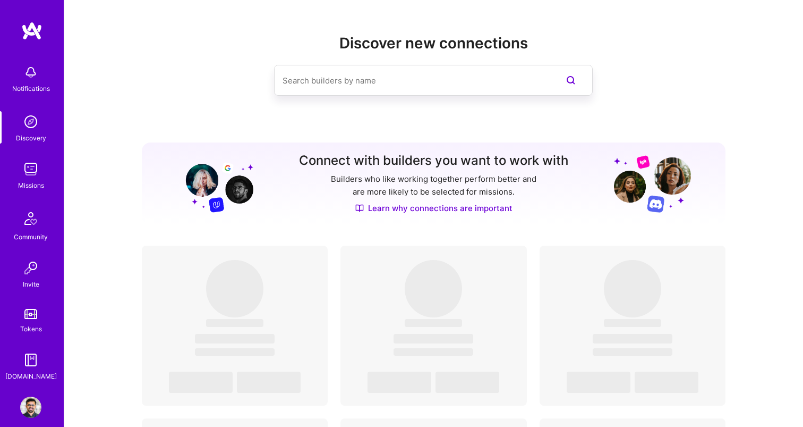
click at [30, 83] on div "Notifications" at bounding box center [31, 88] width 38 height 11
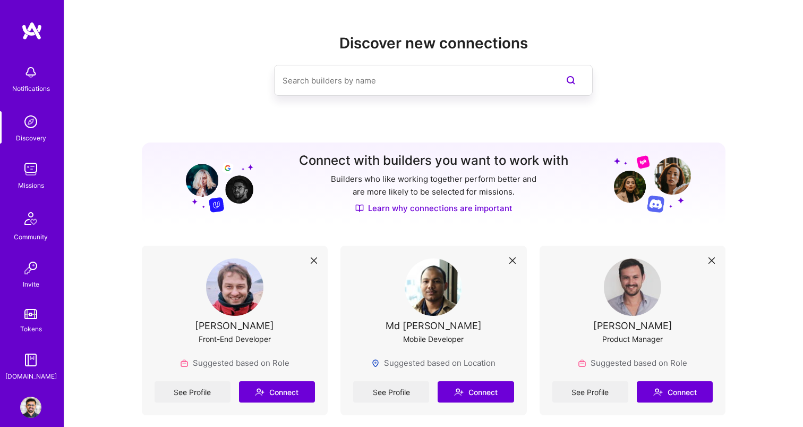
click at [28, 236] on div "Community" at bounding box center [31, 236] width 34 height 11
